Goal: Find specific page/section: Find specific page/section

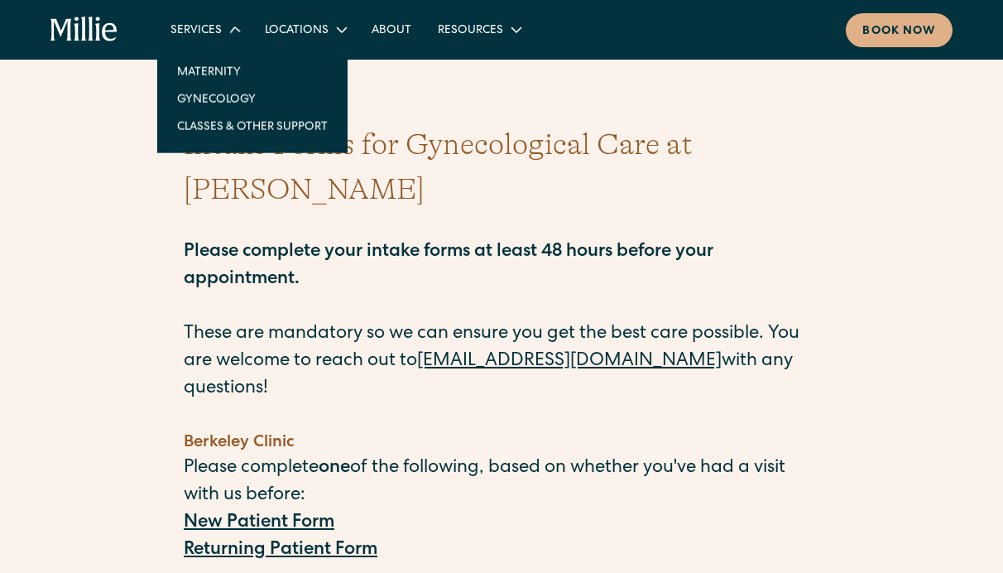
click at [196, 37] on div "Services" at bounding box center [195, 30] width 51 height 17
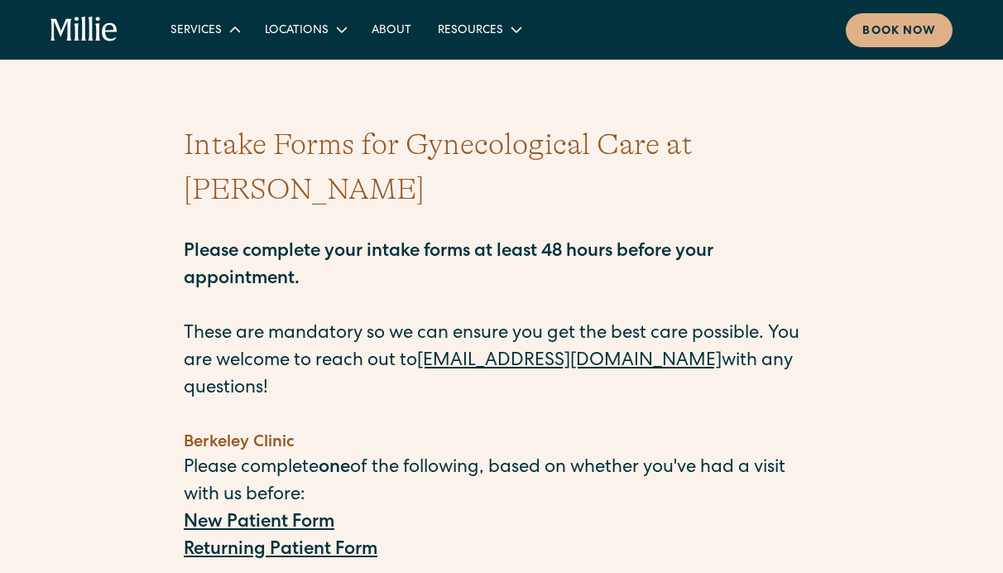
click at [197, 30] on div "Services" at bounding box center [195, 30] width 51 height 17
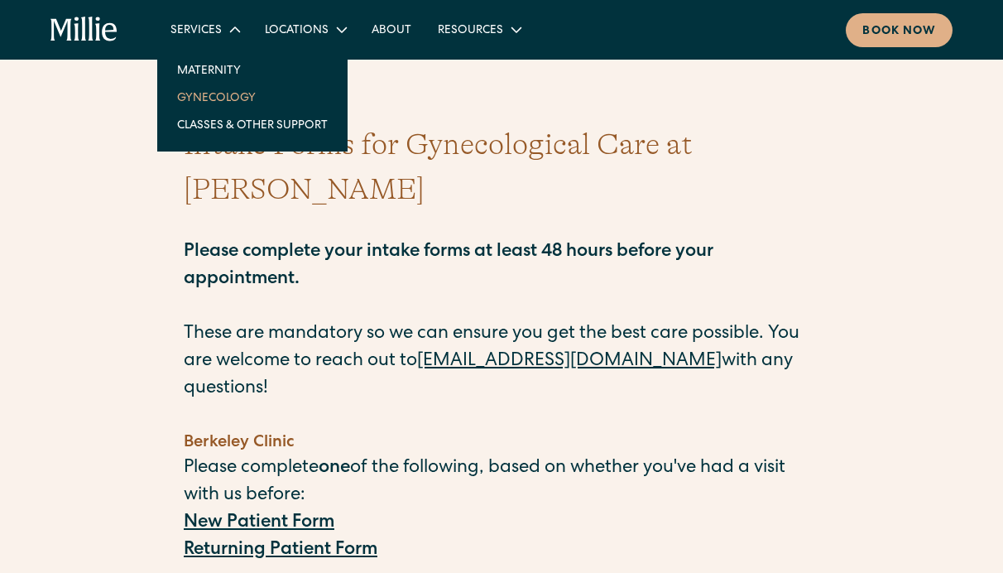
click at [213, 103] on link "Gynecology" at bounding box center [252, 97] width 177 height 27
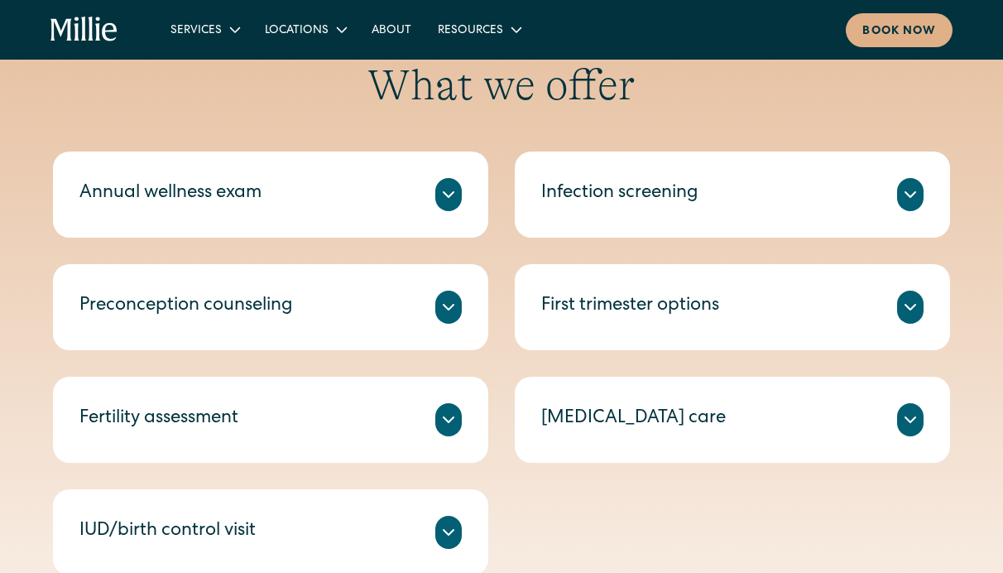
scroll to position [866, 0]
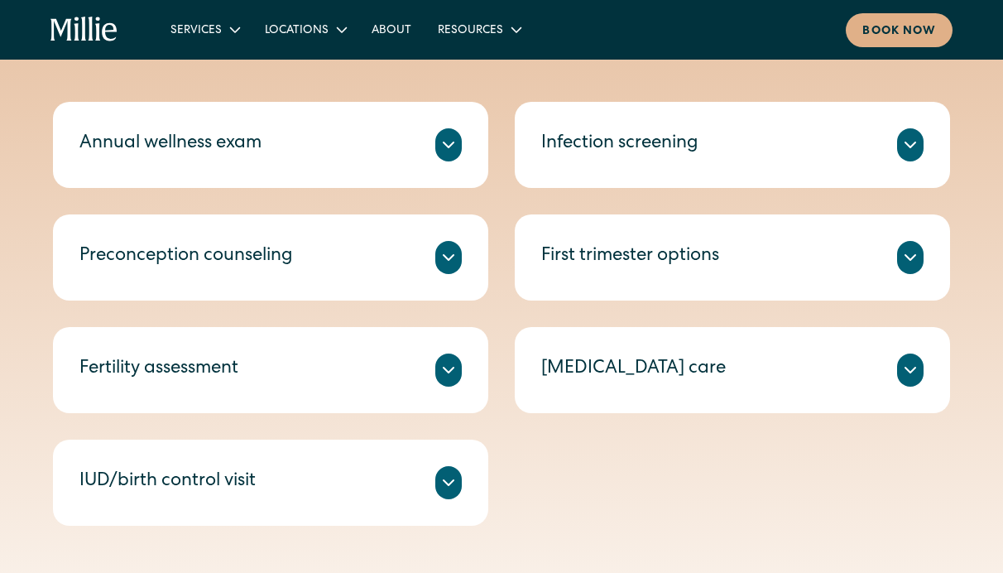
click at [452, 135] on icon at bounding box center [449, 145] width 20 height 20
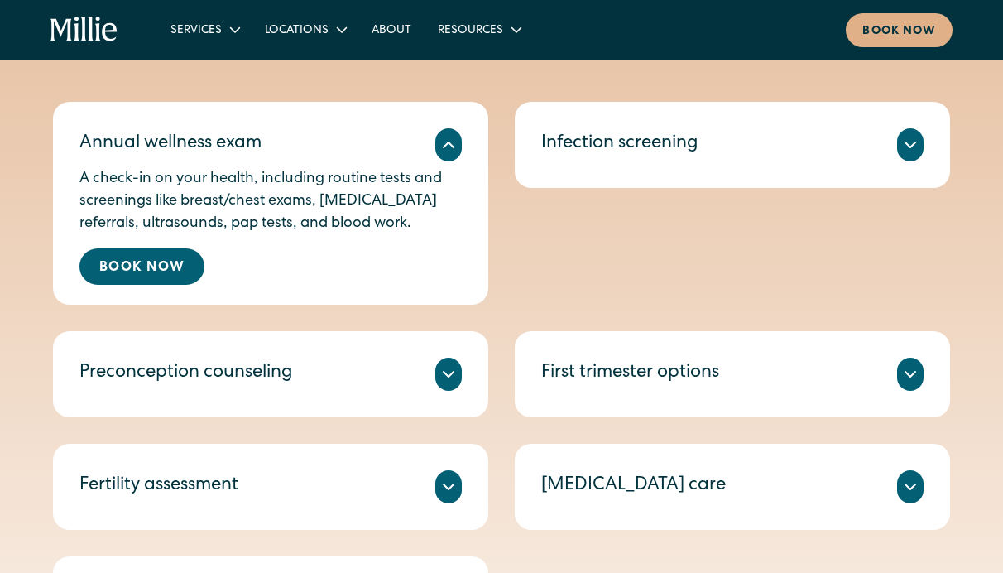
click at [452, 135] on icon at bounding box center [449, 145] width 20 height 20
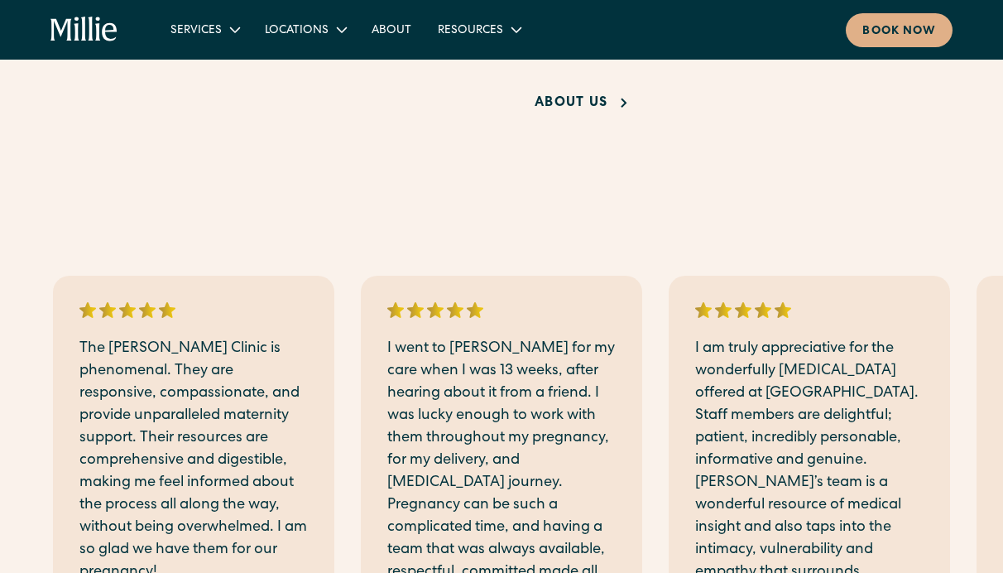
scroll to position [2169, 0]
